Goal: Entertainment & Leisure: Consume media (video, audio)

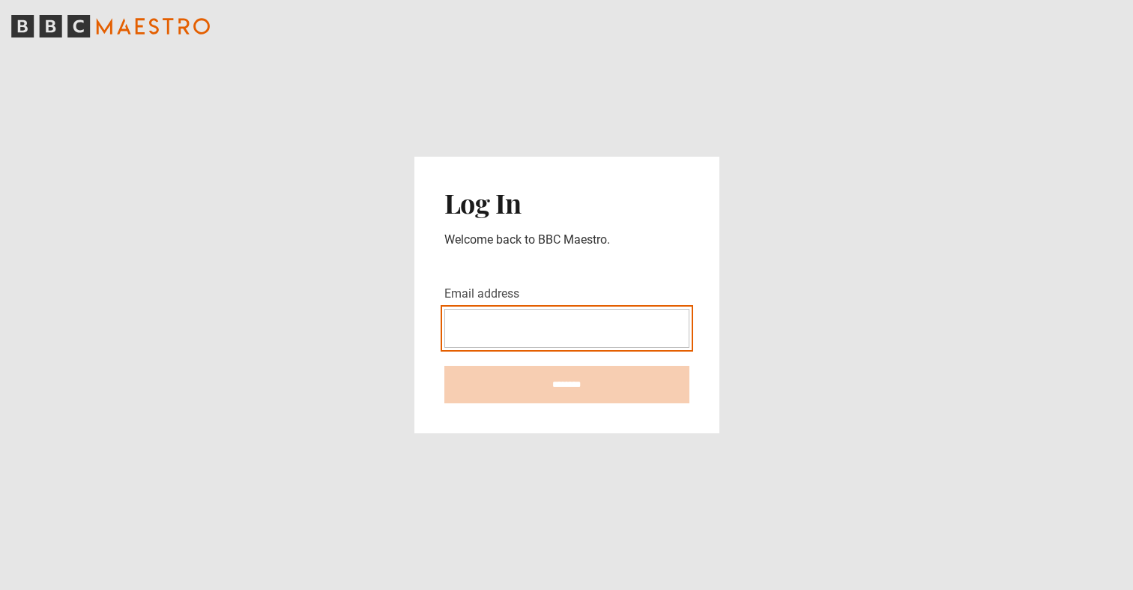
type input "**********"
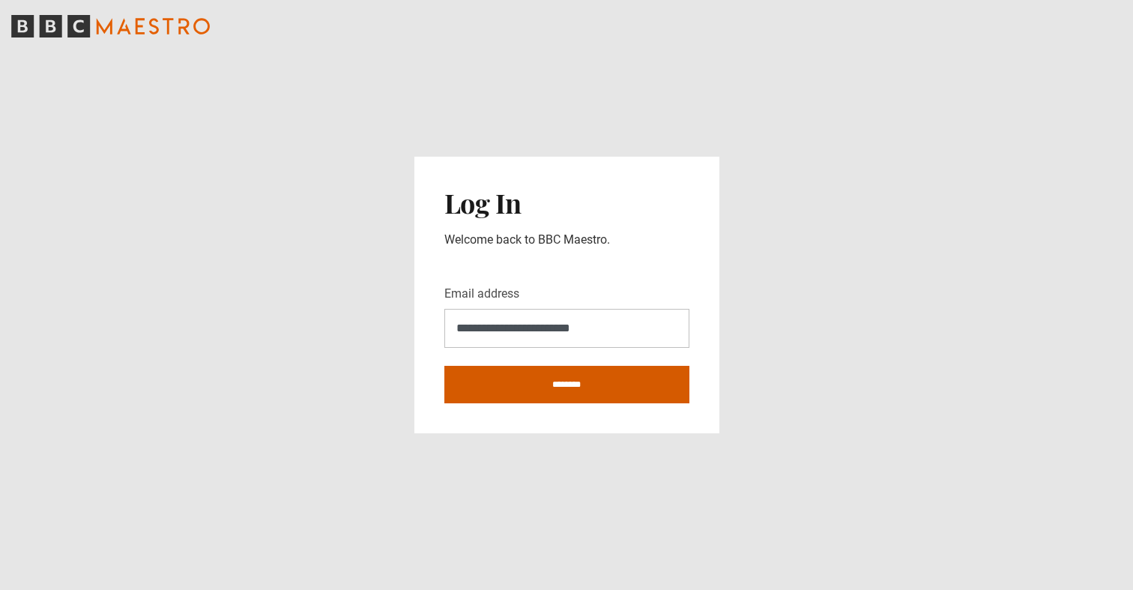
click at [601, 379] on input "********" at bounding box center [566, 384] width 245 height 37
type input "**********"
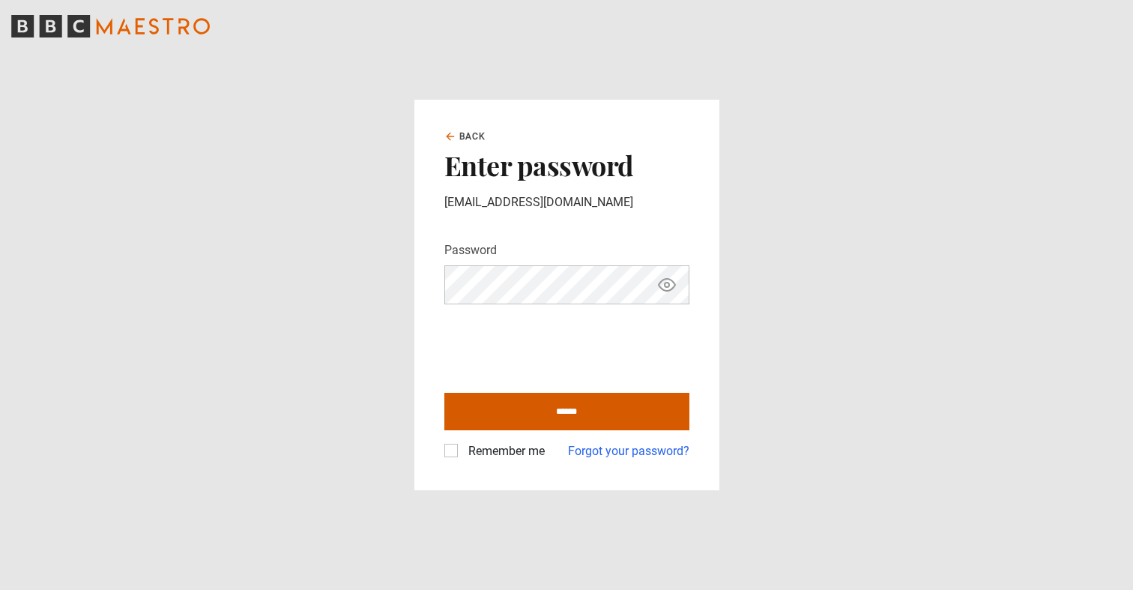
click at [581, 411] on input "******" at bounding box center [566, 411] width 245 height 37
type input "**********"
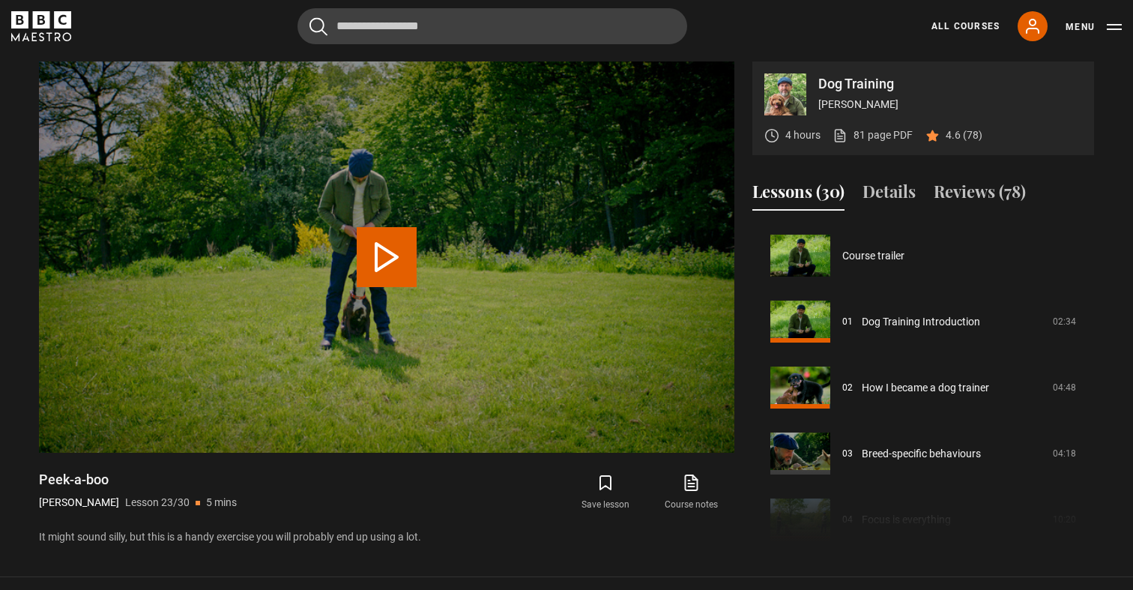
scroll to position [1451, 0]
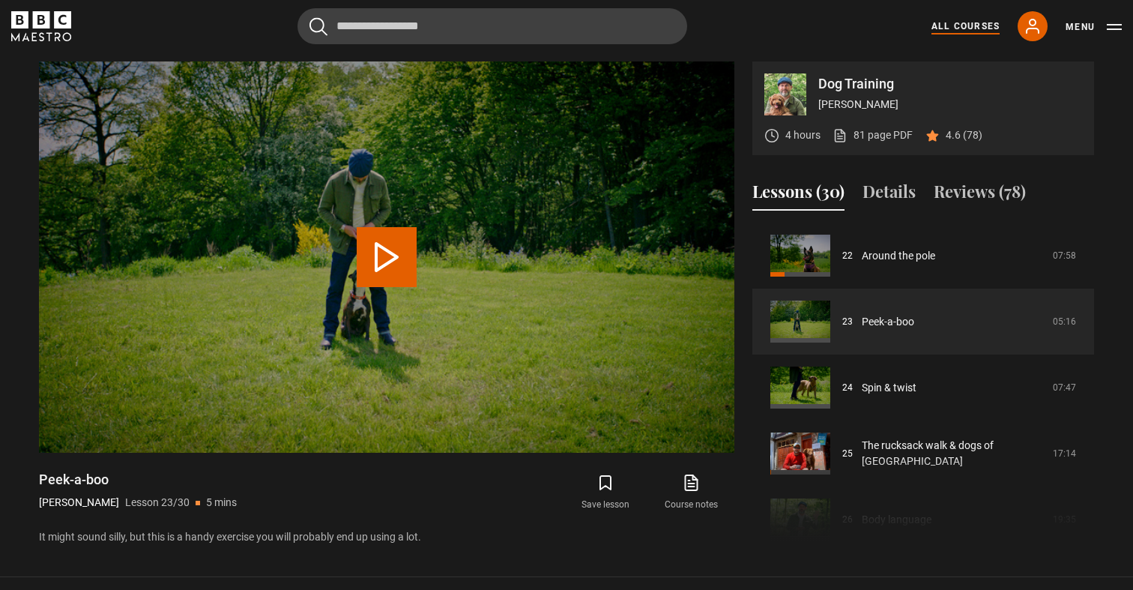
click at [957, 27] on link "All Courses" at bounding box center [965, 25] width 68 height 13
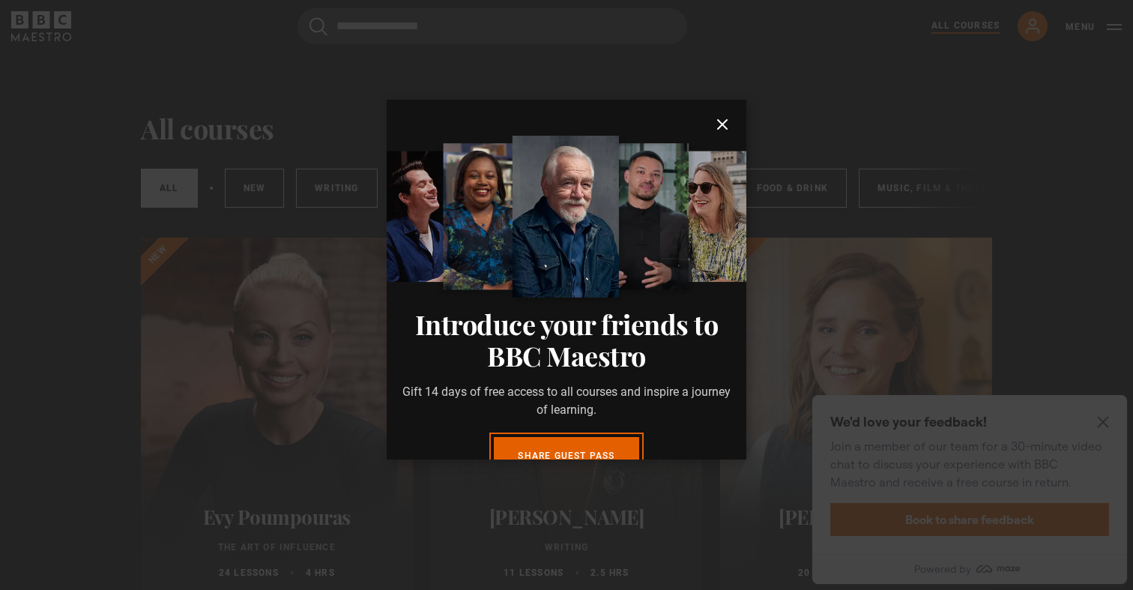
click at [746, 309] on dialog "Introduce your friends to BBC Maestro Gift 14 days of free access to all course…" at bounding box center [567, 280] width 360 height 360
click at [387, 384] on dialog "Introduce your friends to BBC Maestro Gift 14 days of free access to all course…" at bounding box center [567, 280] width 360 height 360
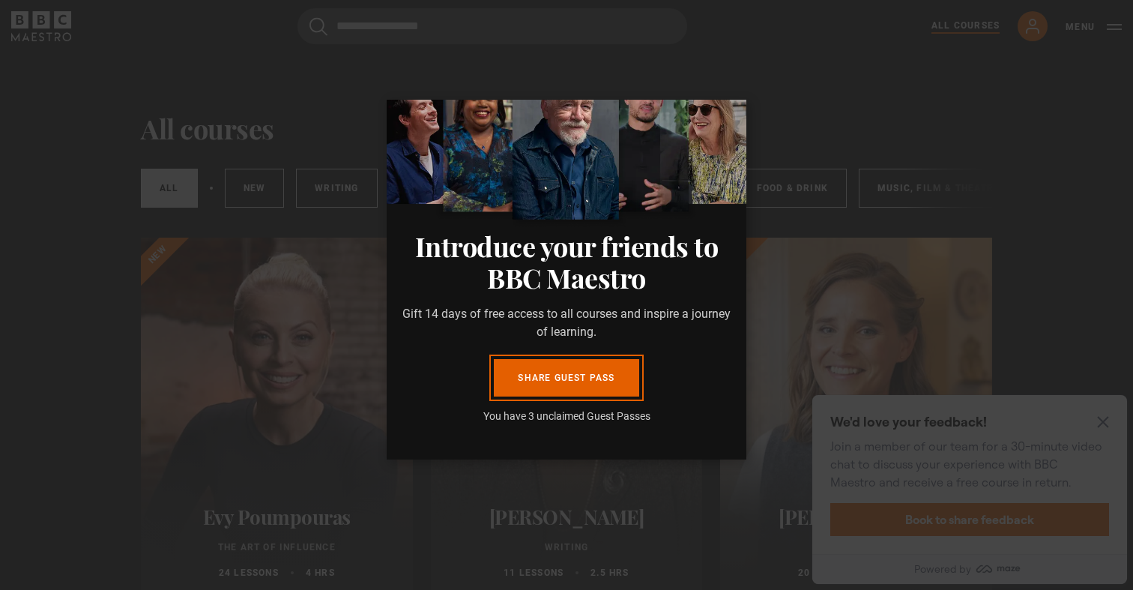
scroll to position [78, 0]
click at [619, 444] on div "Introduce your friends to BBC Maestro Gift 14 days of free access to all course…" at bounding box center [567, 343] width 360 height 233
click at [746, 459] on dialog "Introduce your friends to BBC Maestro Gift 14 days of free access to all course…" at bounding box center [567, 280] width 360 height 360
click at [733, 100] on dialog "Introduce your friends to BBC Maestro Gift 14 days of free access to all course…" at bounding box center [567, 280] width 360 height 360
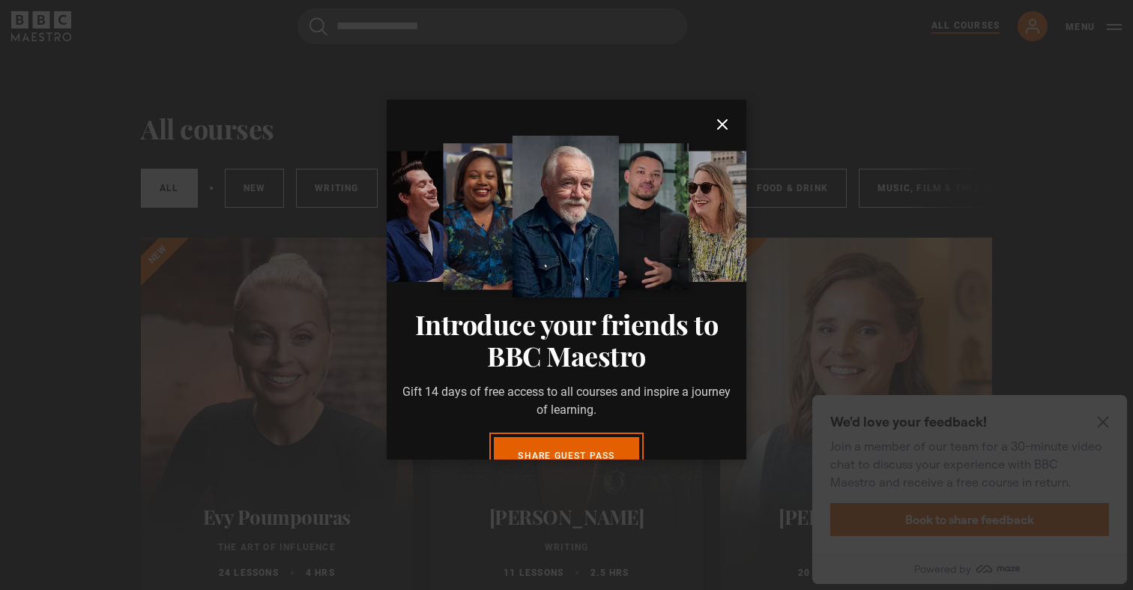
scroll to position [0, 0]
click at [584, 444] on link "Share guest pass" at bounding box center [566, 455] width 145 height 37
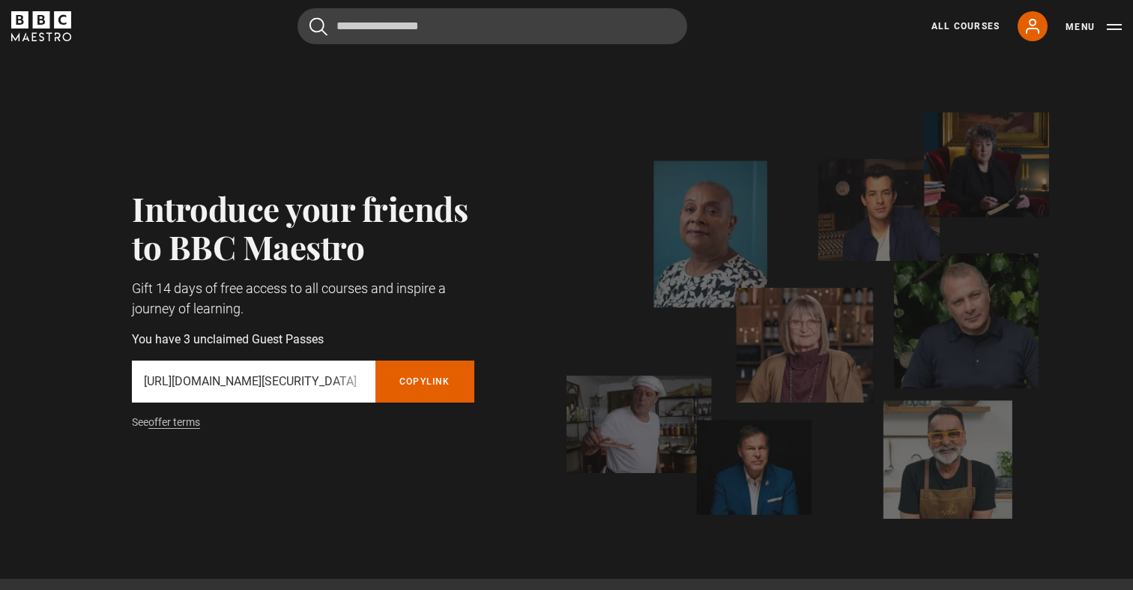
click at [973, 37] on div "All Courses My Account Search Menu" at bounding box center [1017, 26] width 208 height 30
click at [986, 25] on link "All Courses" at bounding box center [965, 25] width 68 height 13
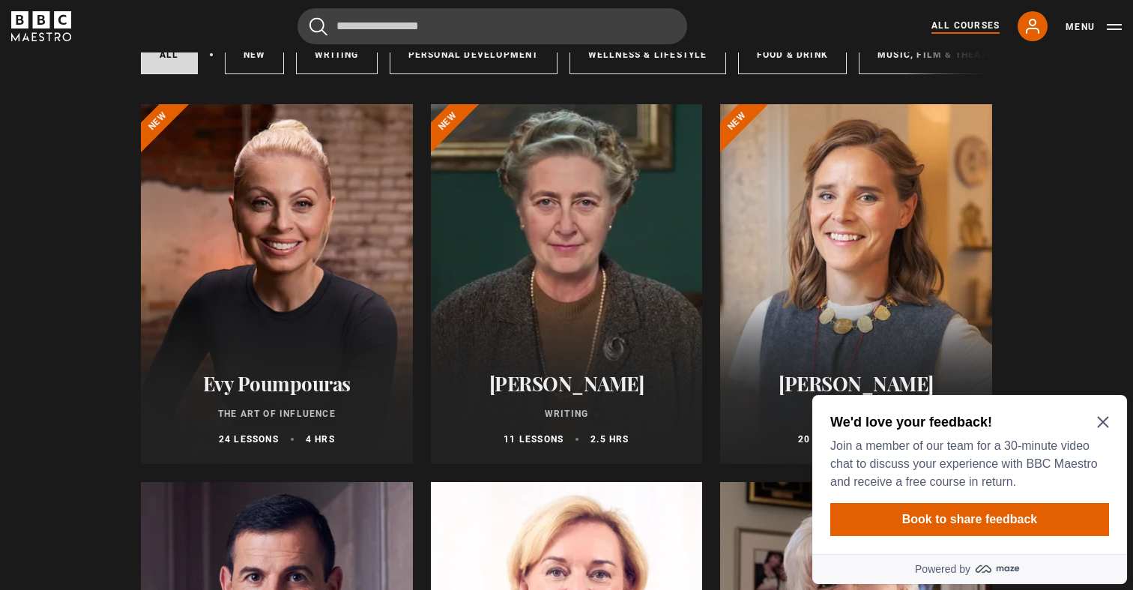
scroll to position [136, 0]
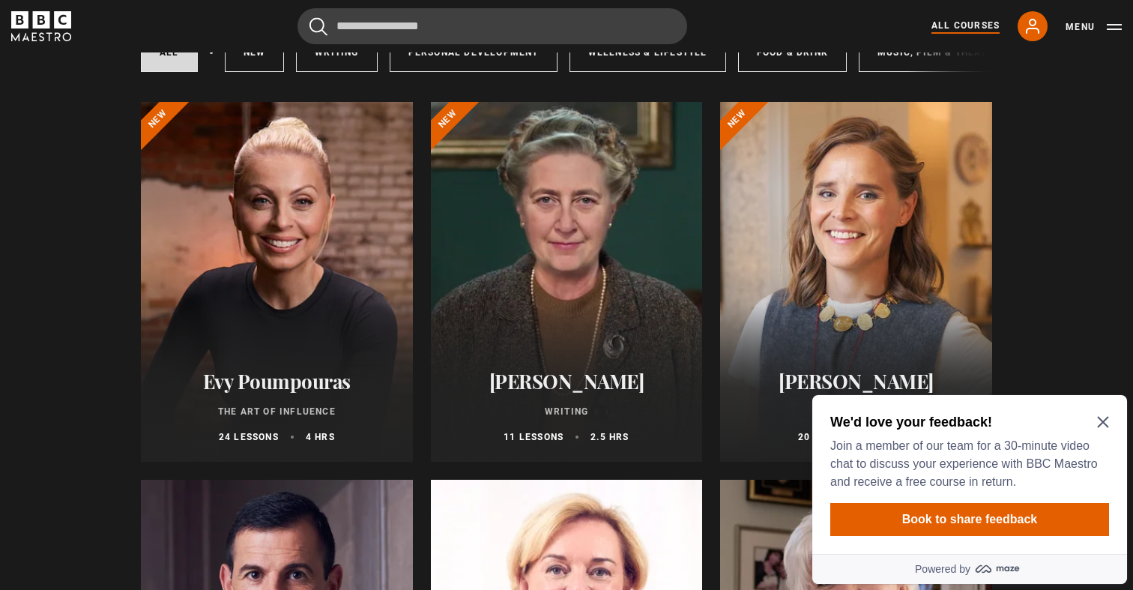
click at [1101, 424] on icon "Close Maze Prompt" at bounding box center [1103, 422] width 12 height 12
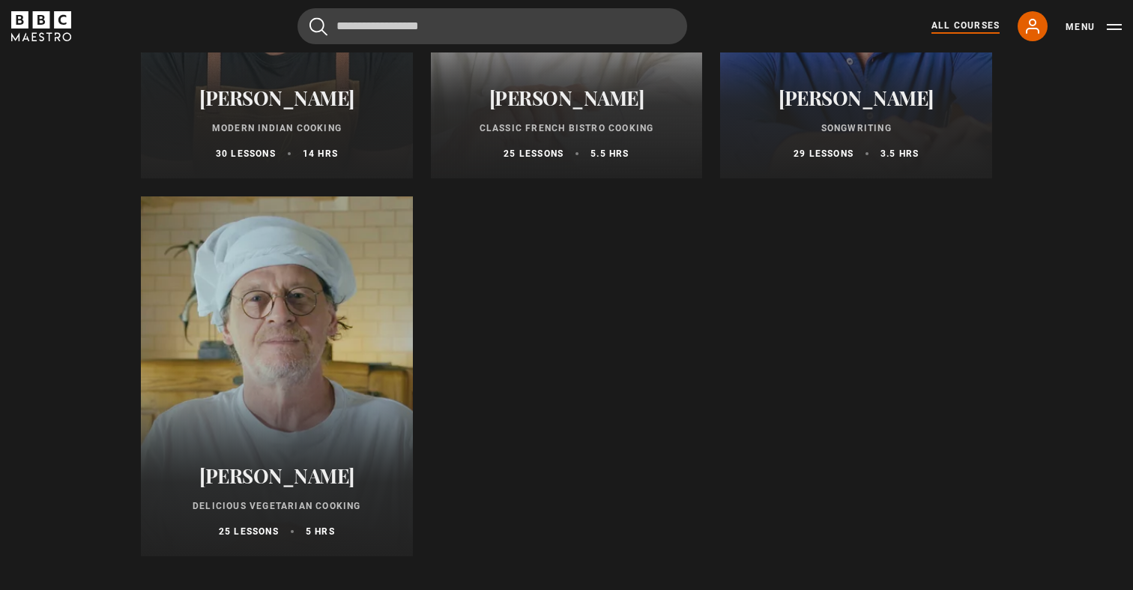
scroll to position [5708, 0]
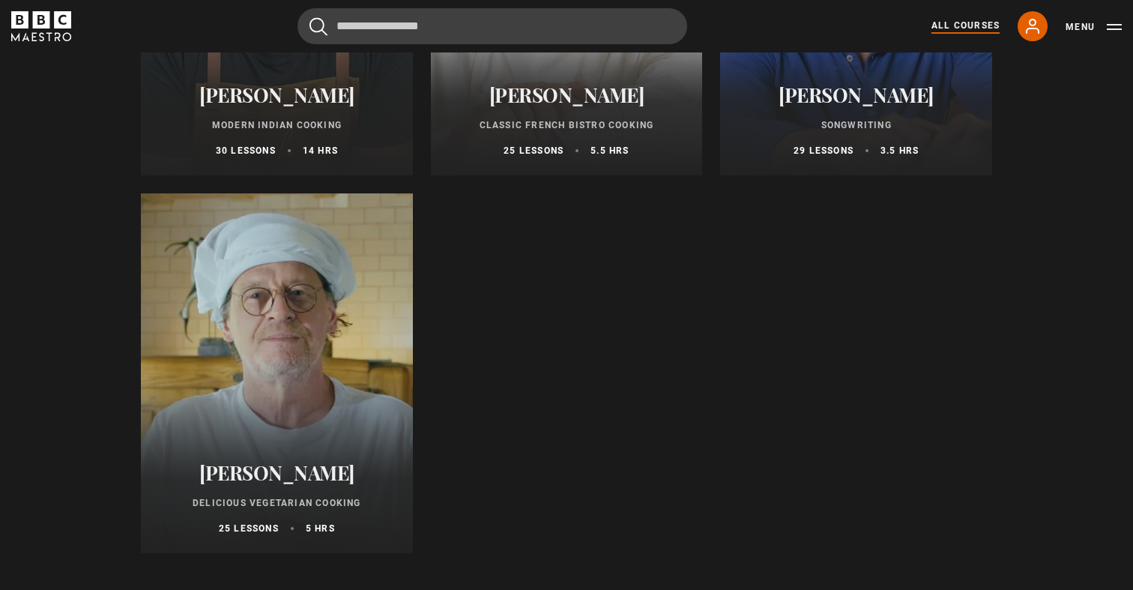
click at [305, 360] on div at bounding box center [277, 373] width 272 height 360
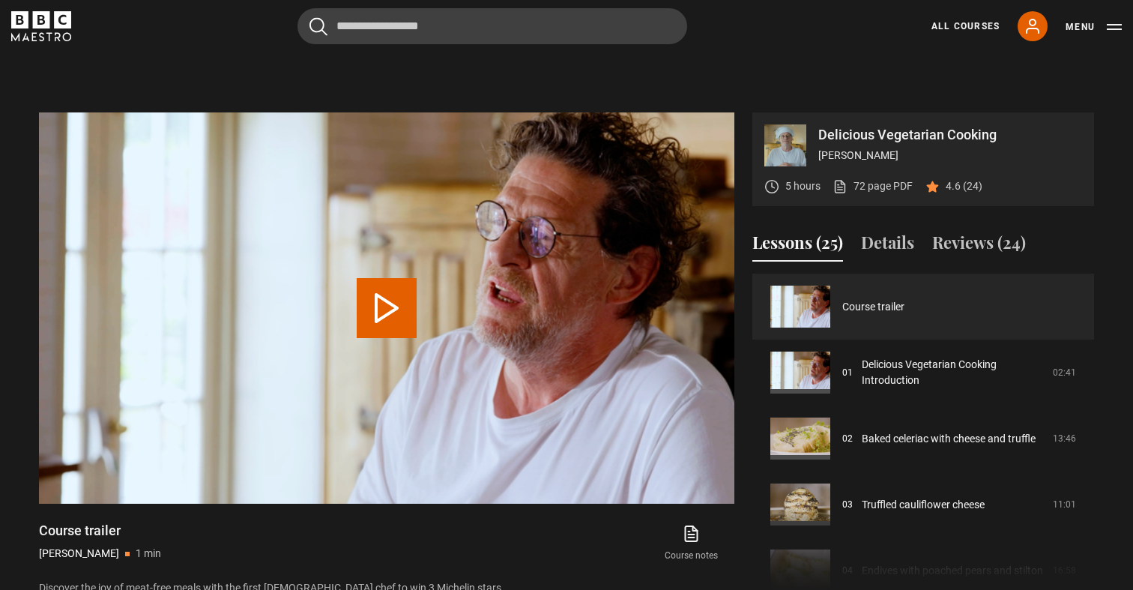
scroll to position [551, 0]
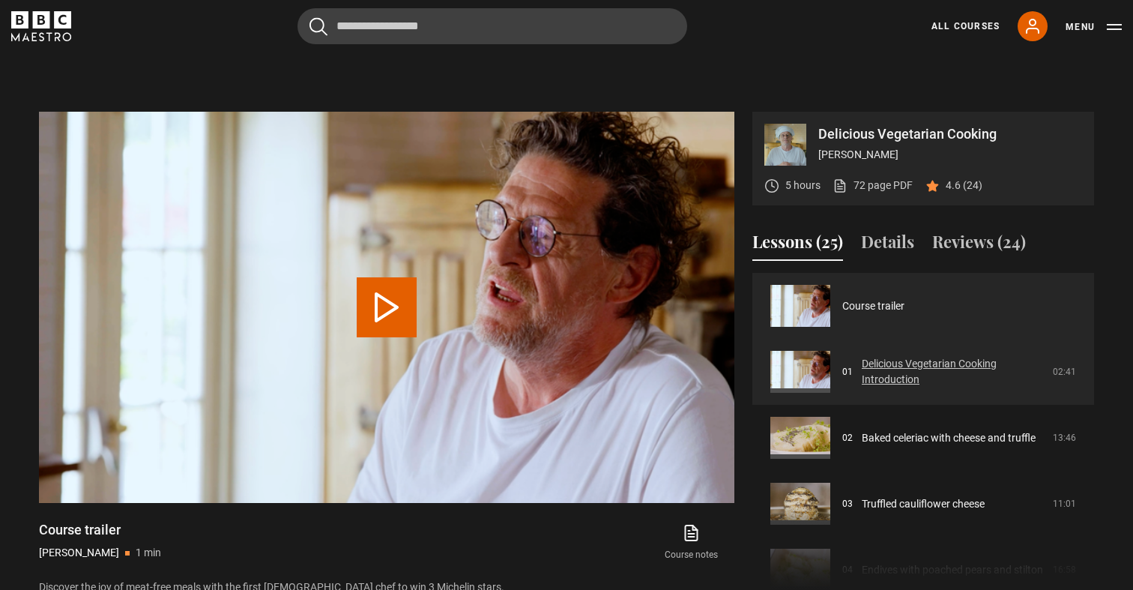
click at [904, 372] on link "Delicious Vegetarian Cooking Introduction" at bounding box center [953, 371] width 182 height 31
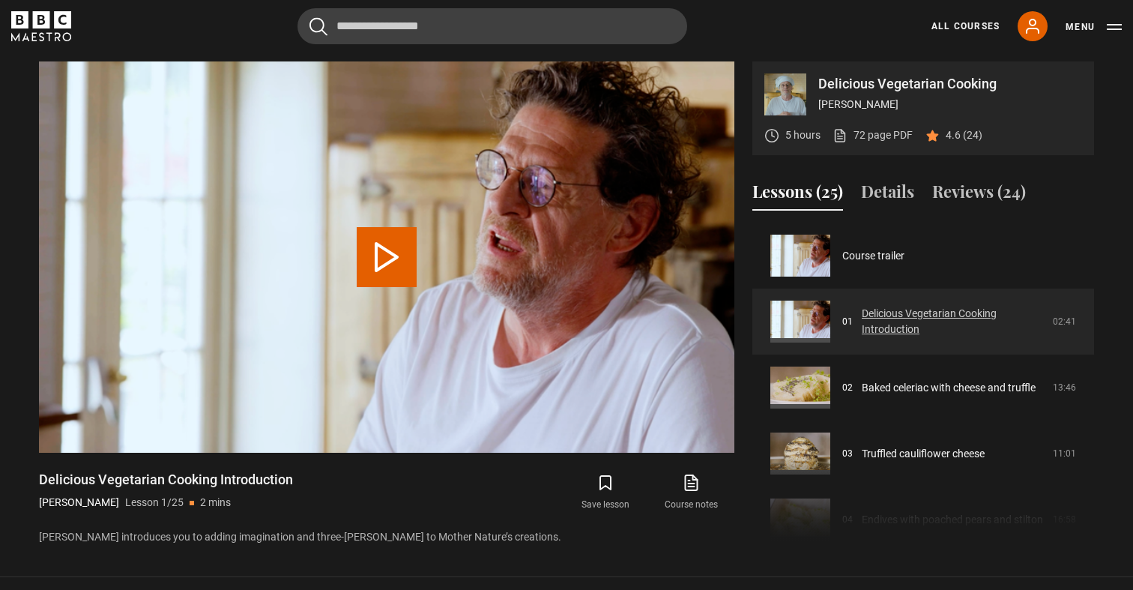
click at [892, 331] on link "Delicious Vegetarian Cooking Introduction" at bounding box center [953, 321] width 182 height 31
click at [379, 254] on button "Play Lesson Delicious Vegetarian Cooking Introduction" at bounding box center [387, 257] width 60 height 60
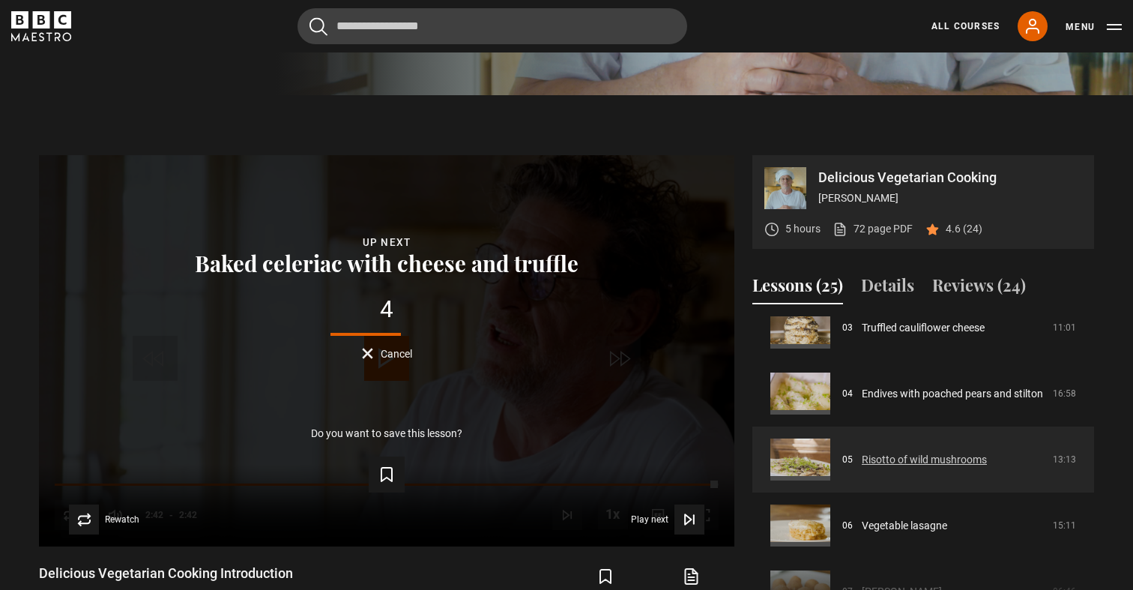
scroll to position [240, 0]
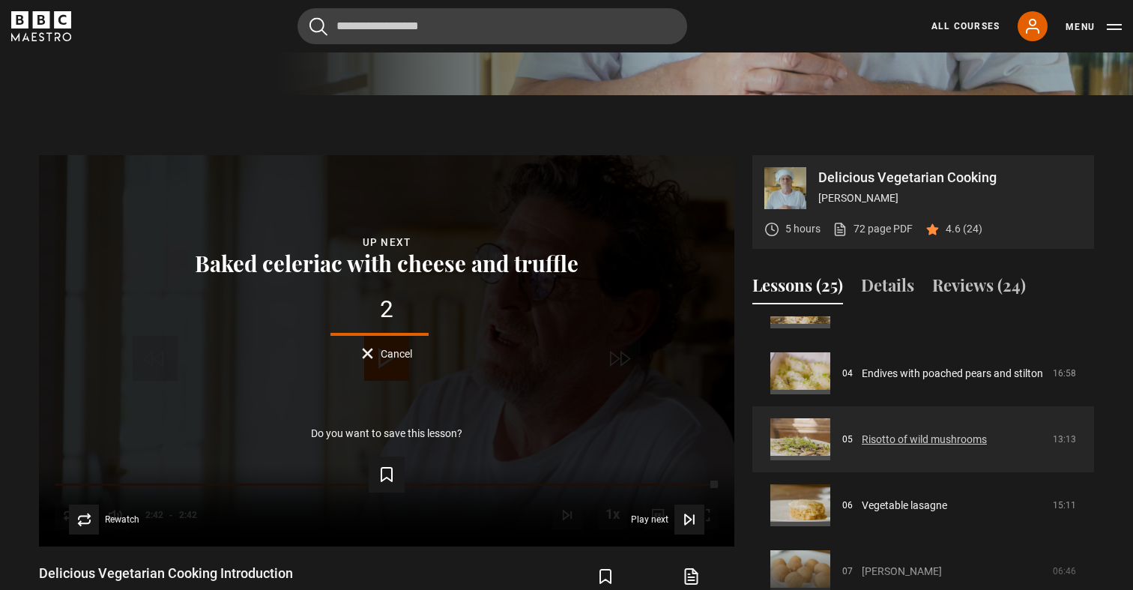
click at [901, 435] on link "Risotto of wild mushrooms" at bounding box center [924, 440] width 125 height 16
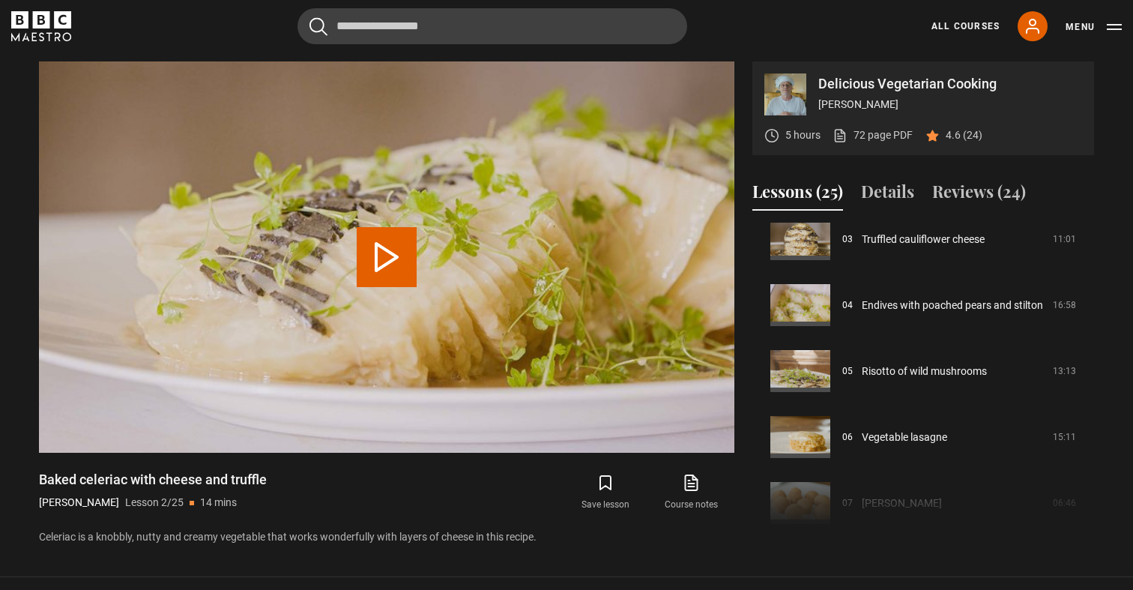
scroll to position [216, 0]
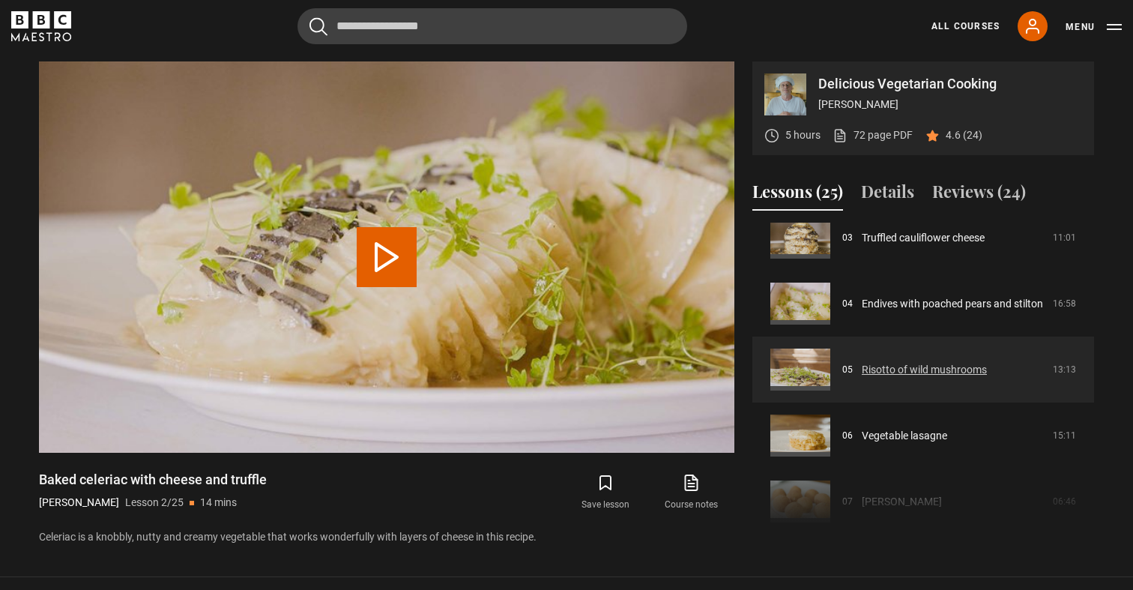
click at [892, 364] on link "Risotto of wild mushrooms" at bounding box center [924, 370] width 125 height 16
click at [862, 364] on link "Risotto of wild mushrooms" at bounding box center [924, 370] width 125 height 16
click at [895, 369] on link "Risotto of wild mushrooms" at bounding box center [924, 370] width 125 height 16
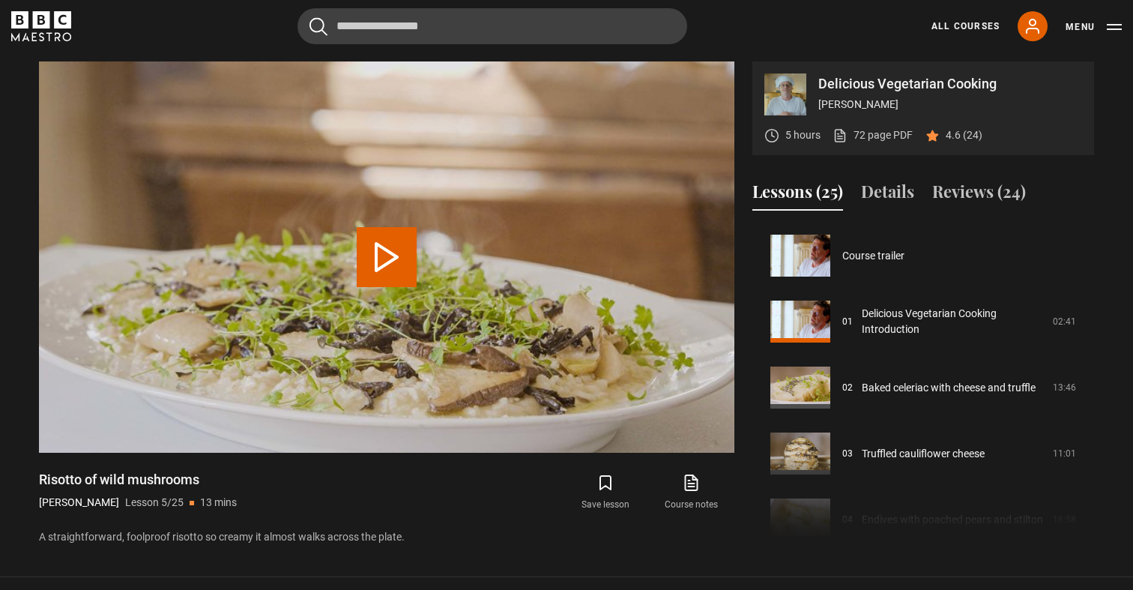
scroll to position [264, 0]
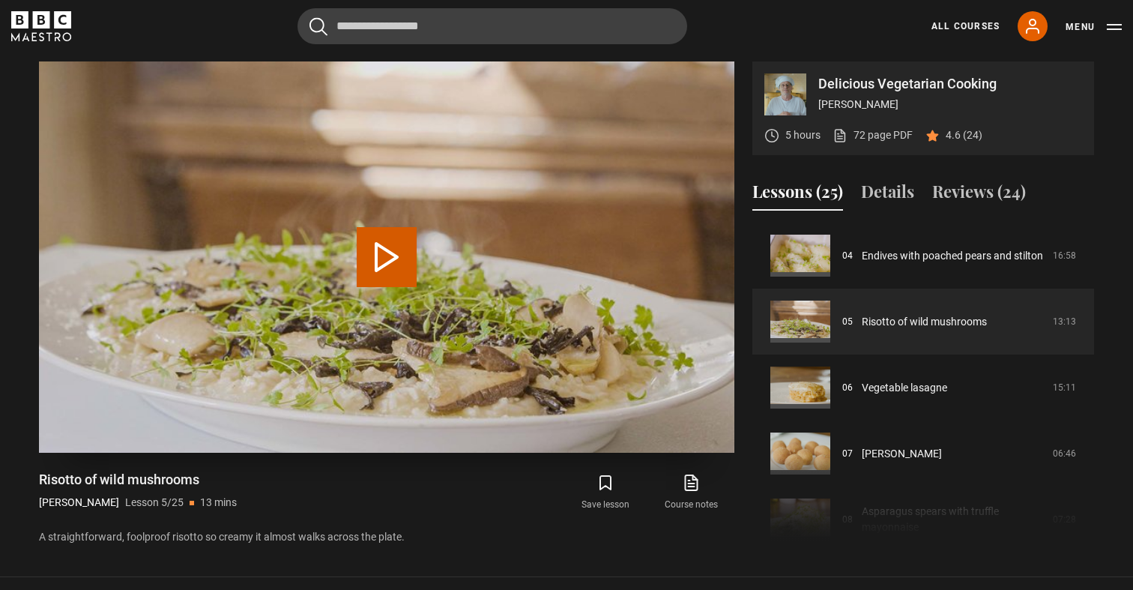
click at [387, 254] on button "Play Lesson Risotto of wild mushrooms" at bounding box center [387, 257] width 60 height 60
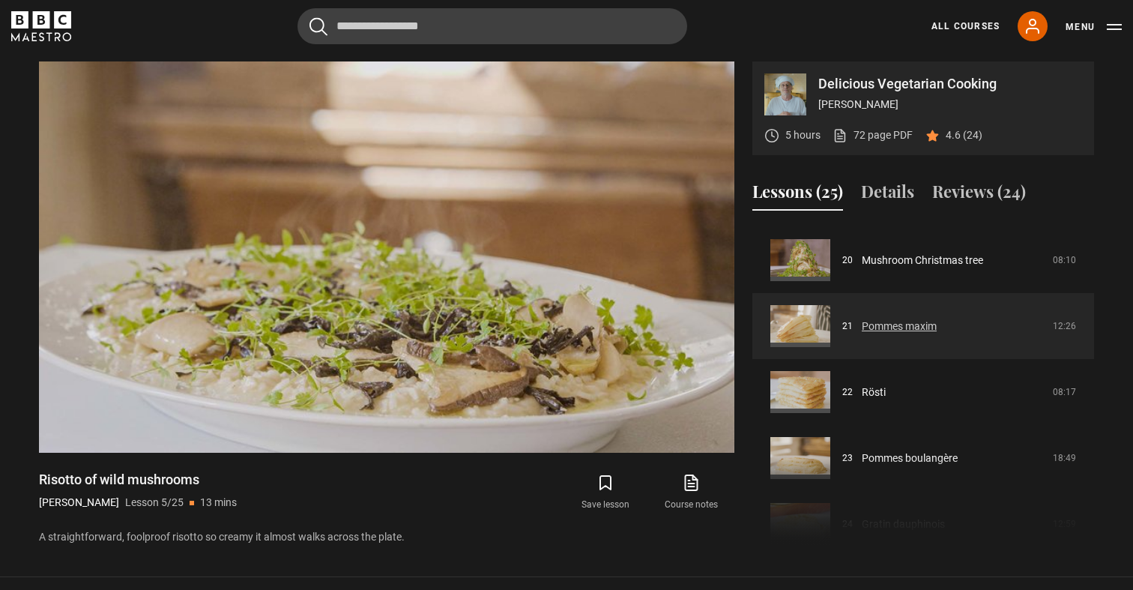
scroll to position [1319, 0]
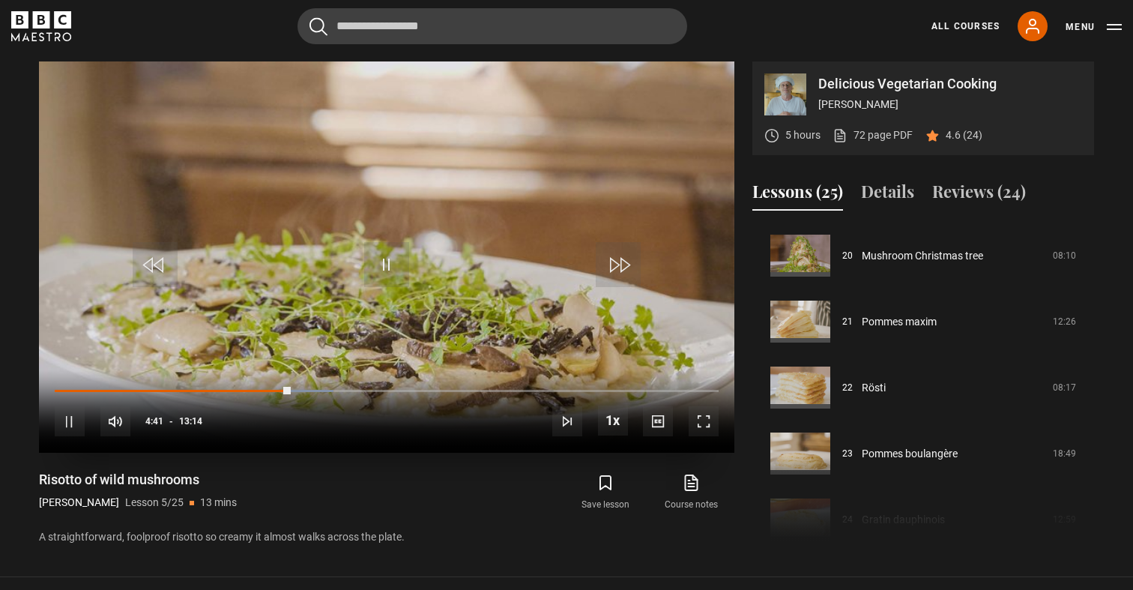
click at [68, 413] on span "Video Player" at bounding box center [70, 421] width 30 height 30
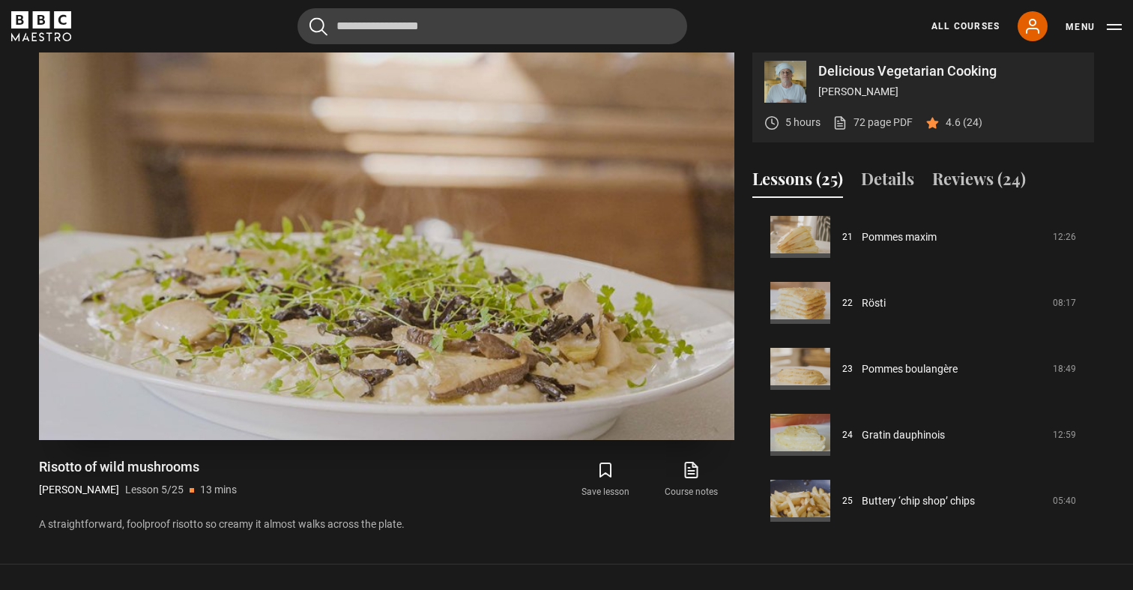
scroll to position [610, 0]
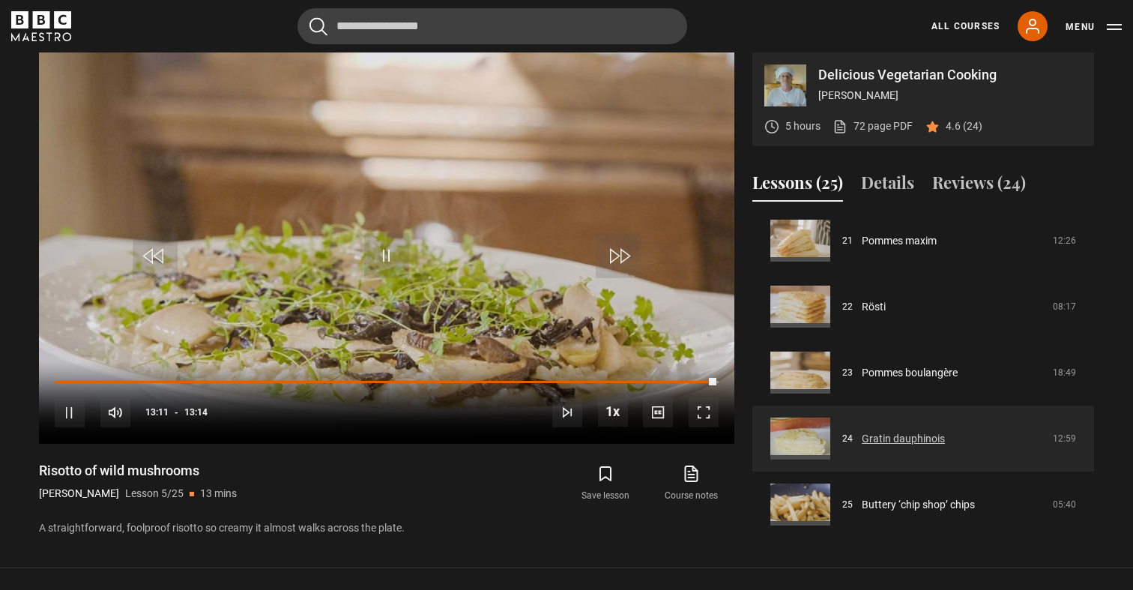
click at [883, 438] on link "Gratin dauphinois" at bounding box center [903, 439] width 83 height 16
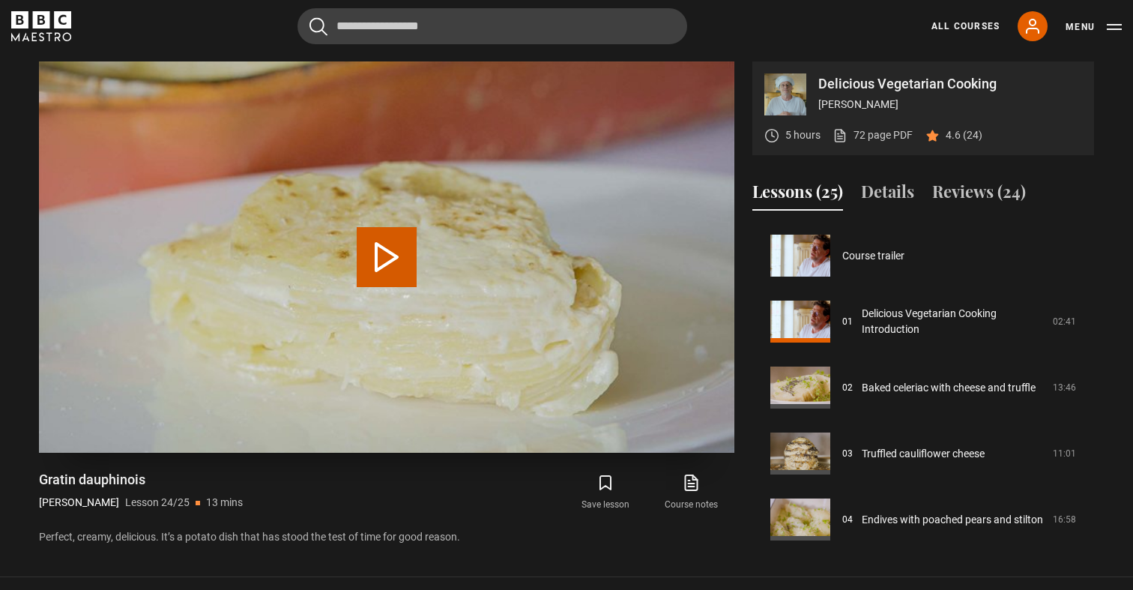
scroll to position [1391, 0]
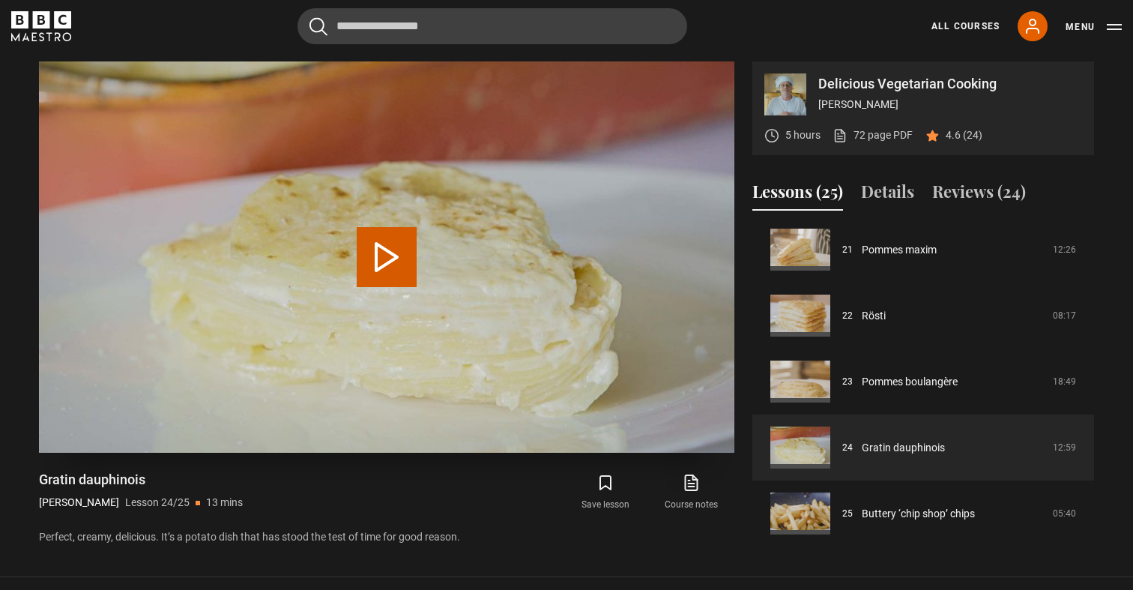
click at [382, 252] on button "Play Lesson Gratin dauphinois" at bounding box center [387, 257] width 60 height 60
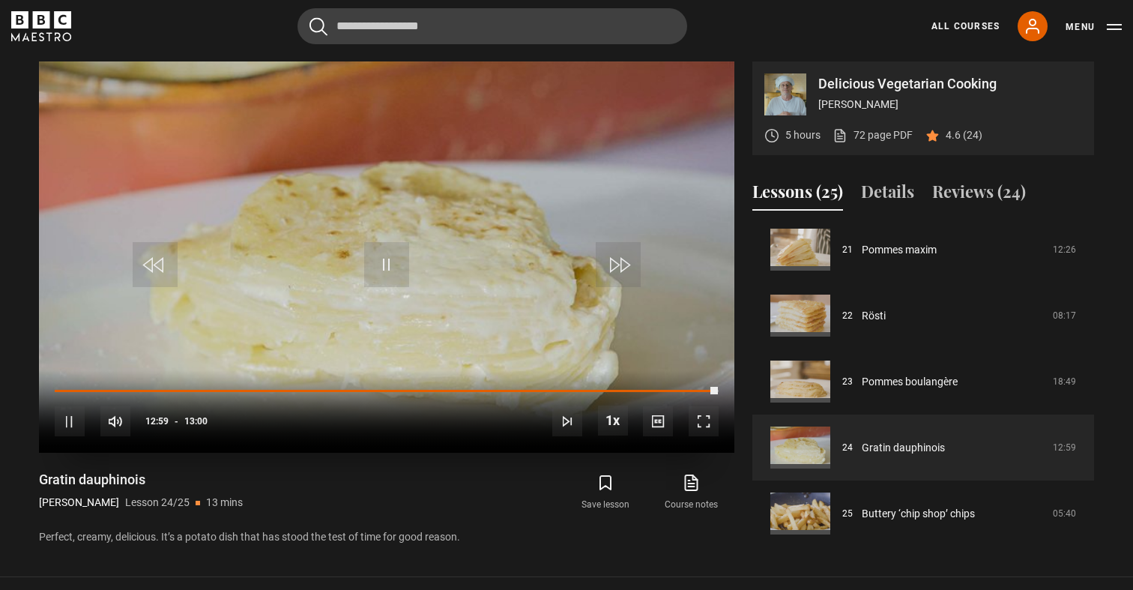
click at [382, 270] on span "Video Player" at bounding box center [386, 264] width 45 height 45
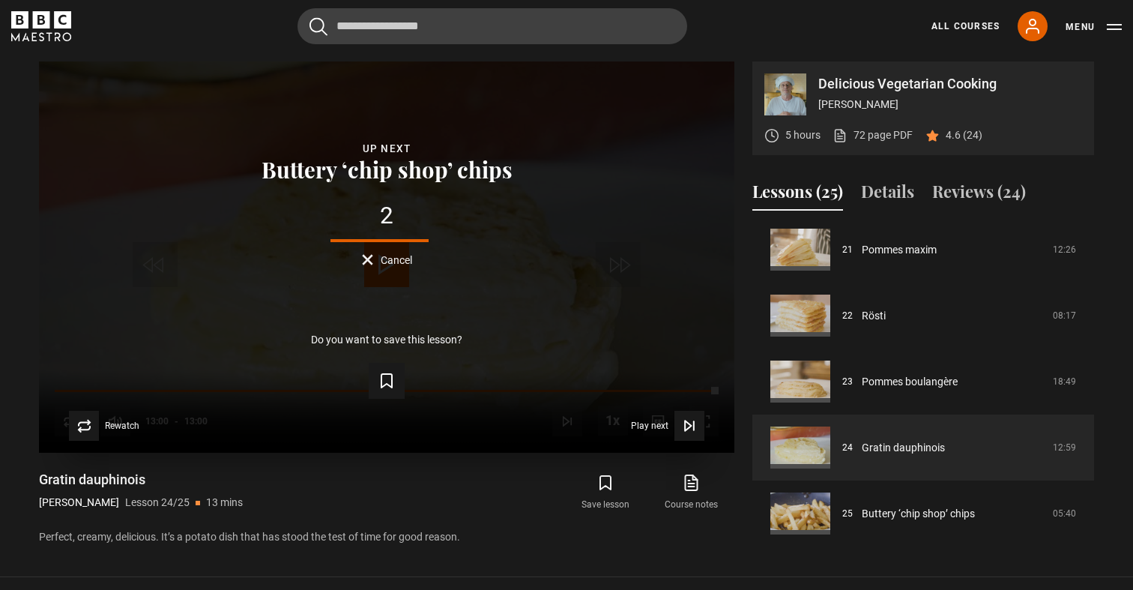
click at [393, 260] on span "Cancel" at bounding box center [396, 260] width 31 height 10
